Goal: Transaction & Acquisition: Purchase product/service

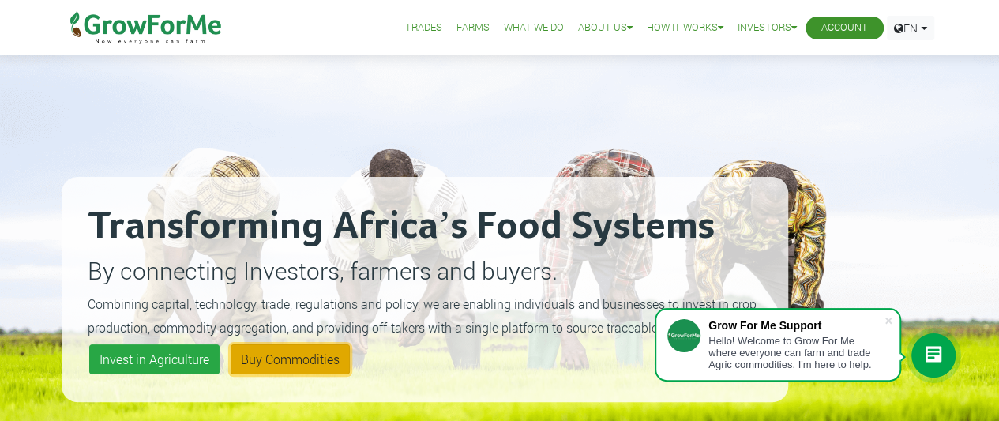
click at [275, 360] on link "Buy Commodities" at bounding box center [290, 359] width 119 height 30
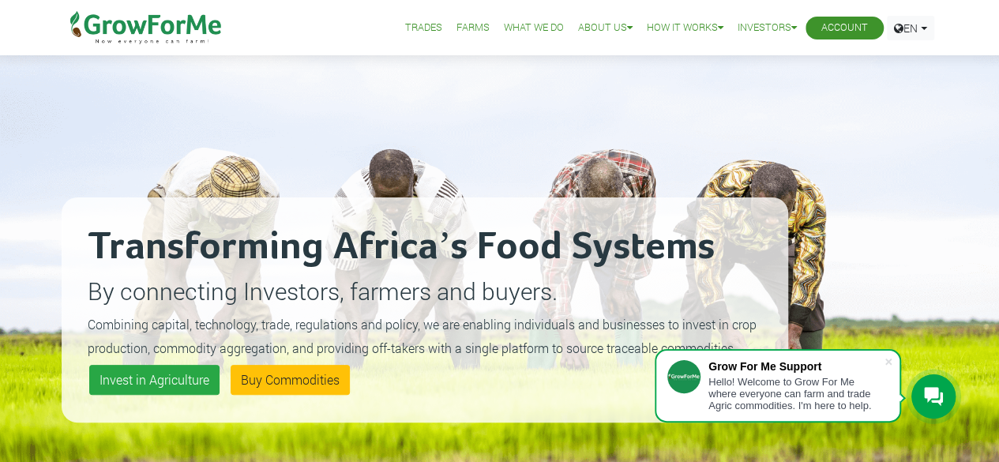
click at [405, 21] on link "Trades" at bounding box center [423, 28] width 37 height 17
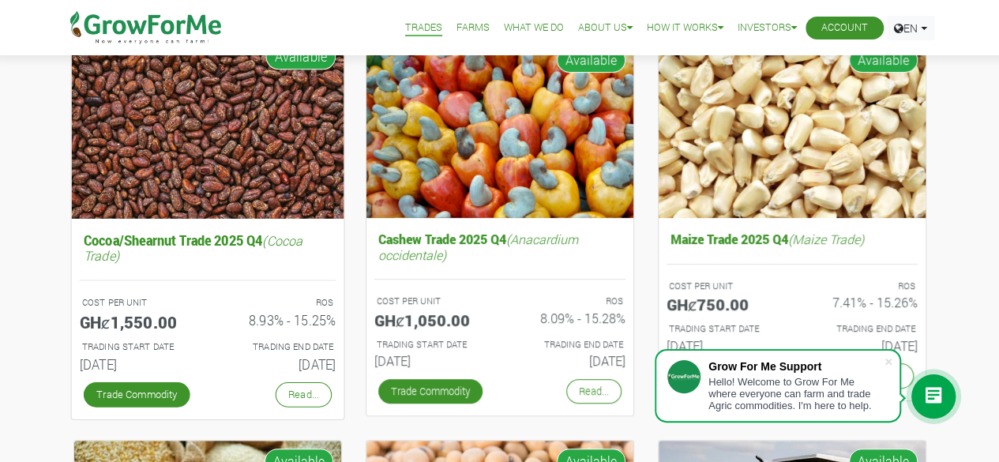
scroll to position [179, 0]
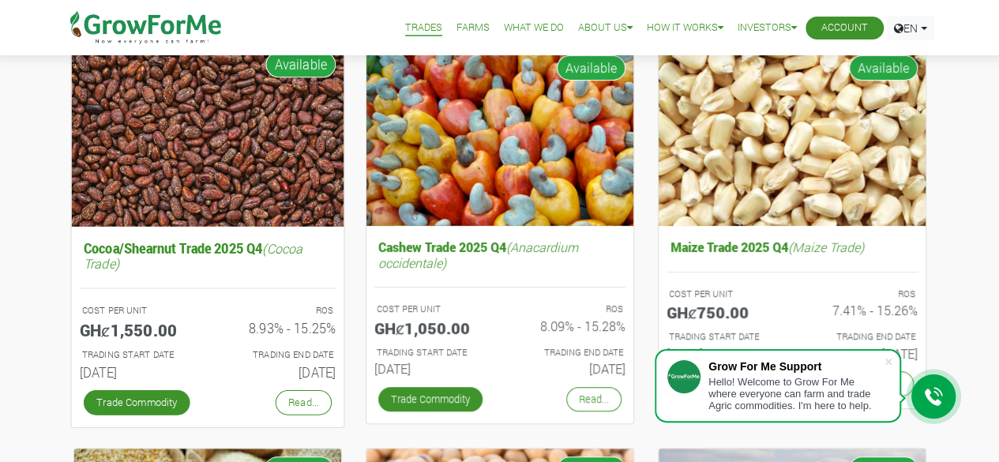
click at [260, 162] on img at bounding box center [207, 134] width 272 height 182
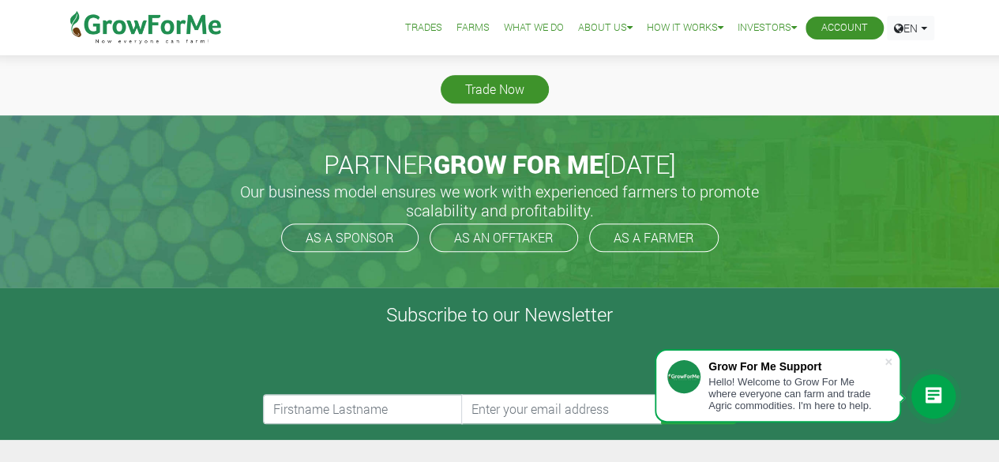
scroll to position [554, 0]
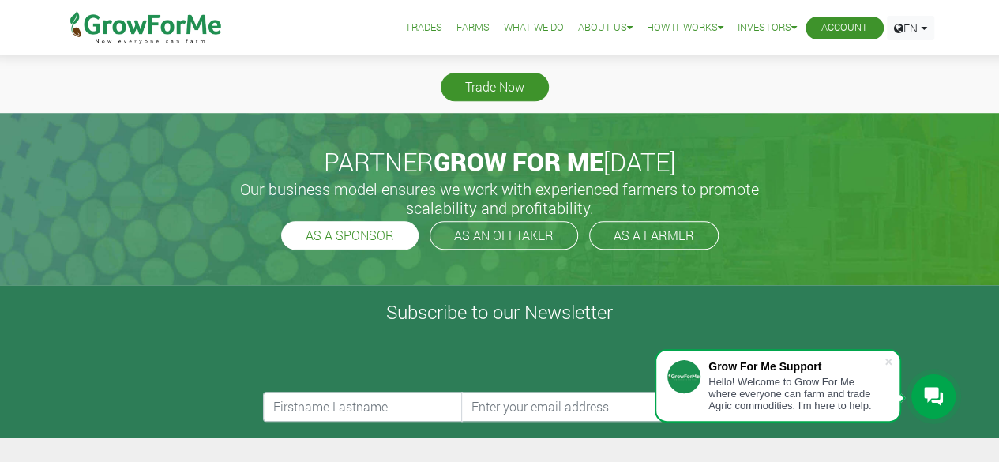
click at [350, 236] on link "AS A SPONSOR" at bounding box center [349, 235] width 137 height 28
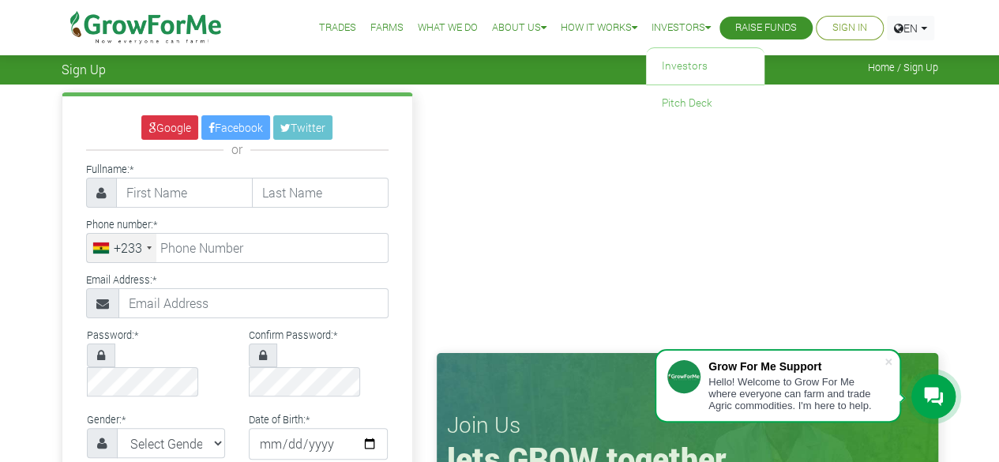
click at [676, 23] on link "Investors" at bounding box center [681, 28] width 59 height 17
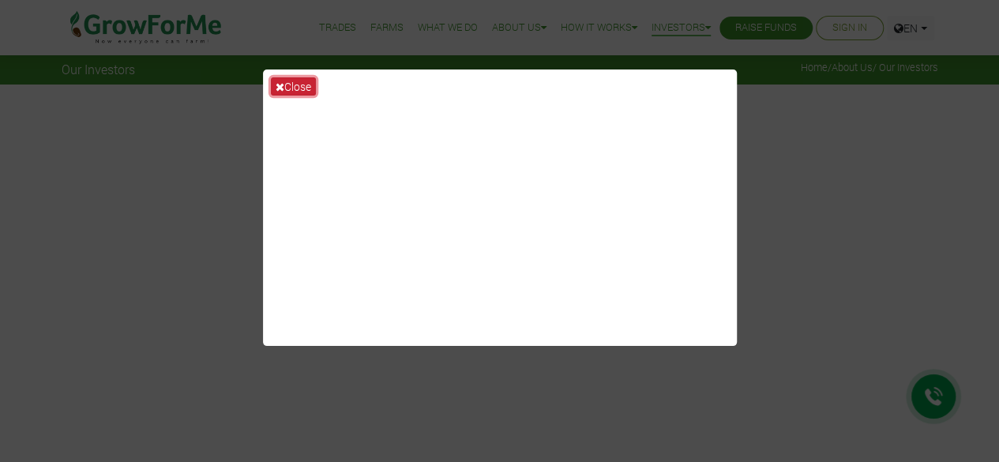
click at [277, 81] on icon at bounding box center [280, 86] width 9 height 11
